Goal: Find specific page/section: Find specific page/section

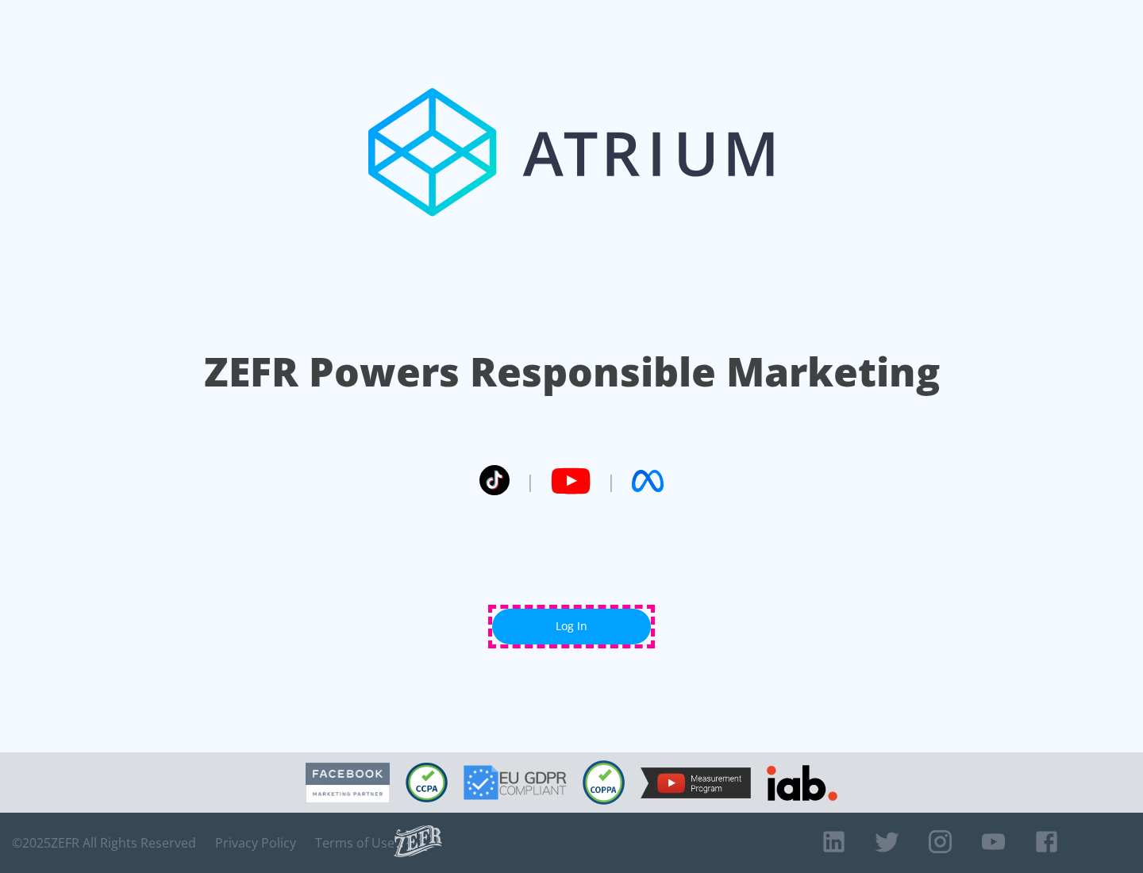
click at [571, 626] on link "Log In" at bounding box center [571, 627] width 159 height 36
